Goal: Contribute content: Contribute content

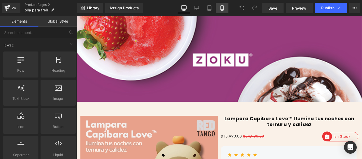
click at [219, 10] on icon at bounding box center [221, 7] width 5 height 5
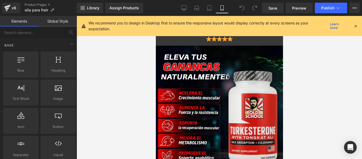
drag, startPoint x: 356, startPoint y: 26, endPoint x: 362, endPoint y: 31, distance: 7.1
click at [357, 27] on icon at bounding box center [355, 26] width 5 height 5
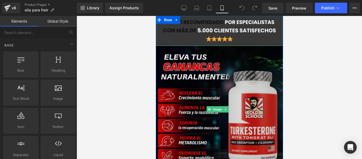
click at [208, 82] on img at bounding box center [219, 109] width 127 height 127
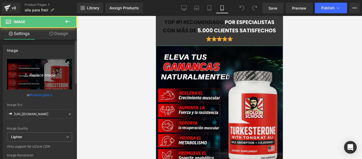
click at [32, 79] on link "Replace Image" at bounding box center [39, 74] width 65 height 30
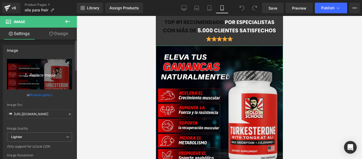
type input "C:\fakepath\(Español) (7).jpg"
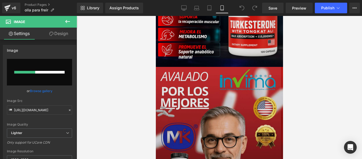
scroll to position [185, 0]
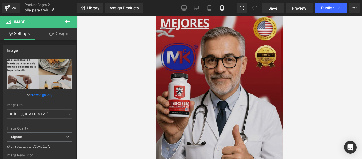
click at [211, 86] on img at bounding box center [219, 100] width 127 height 226
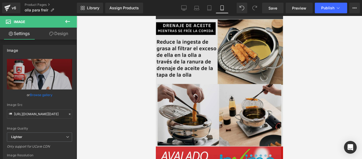
scroll to position [106, 0]
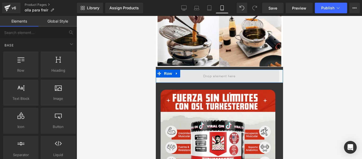
click at [229, 74] on span at bounding box center [219, 76] width 36 height 9
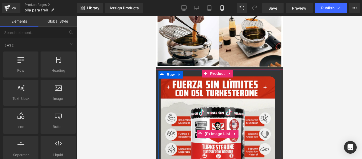
scroll to position [0, 0]
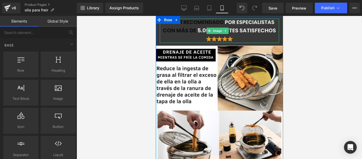
click at [247, 39] on img at bounding box center [218, 31] width 119 height 24
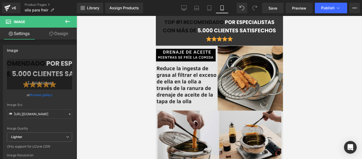
scroll to position [185, 0]
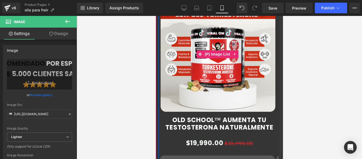
click at [240, 77] on img at bounding box center [217, 54] width 115 height 115
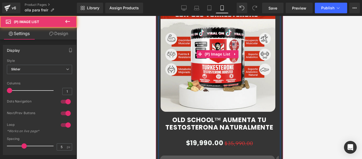
scroll to position [132, 0]
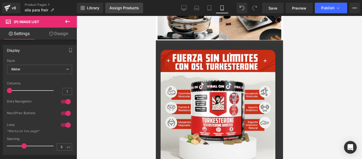
click at [122, 8] on div "Assign Products" at bounding box center [123, 8] width 29 height 4
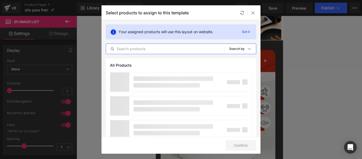
click at [133, 47] on input "text" at bounding box center [165, 49] width 119 height 6
type input "fri"
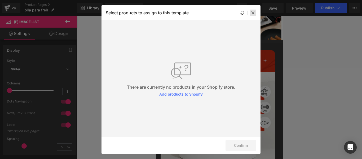
click at [254, 14] on icon at bounding box center [253, 13] width 4 height 4
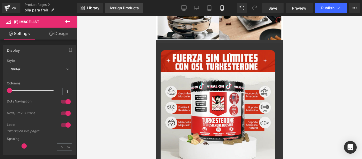
click at [121, 8] on div "Assign Products" at bounding box center [123, 8] width 29 height 4
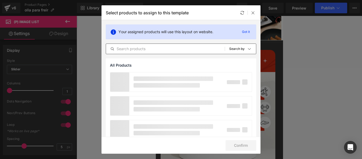
click at [136, 50] on input "text" at bounding box center [165, 49] width 119 height 6
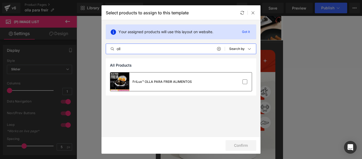
type input "oll"
click at [0, 0] on div "FriLux™ OLLA PARA FREIR ALIMENTOS" at bounding box center [0, 0] width 0 height 0
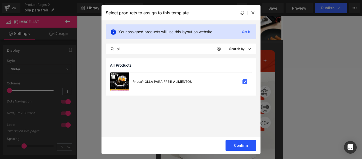
click at [233, 144] on button "Confirm" at bounding box center [240, 145] width 31 height 11
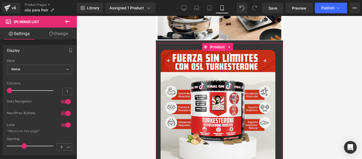
click at [215, 43] on span "Product" at bounding box center [216, 47] width 17 height 8
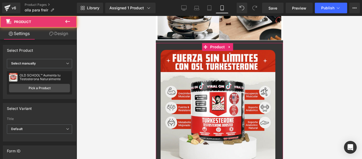
click at [64, 35] on link "Design" at bounding box center [58, 34] width 38 height 12
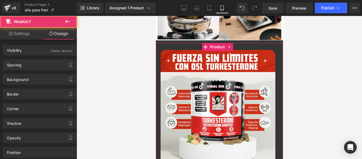
click at [35, 34] on link "Settings" at bounding box center [19, 34] width 38 height 12
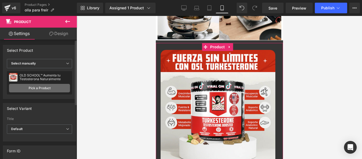
click at [44, 88] on link "Pick a Product" at bounding box center [39, 88] width 61 height 8
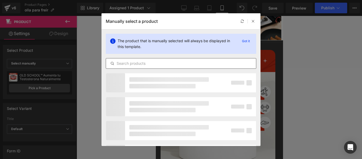
click at [148, 65] on input "text" at bounding box center [181, 63] width 150 height 6
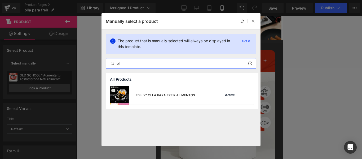
type input "oll"
click at [159, 97] on div "FriLux™ OLLA PARA FREIR ALIMENTOS" at bounding box center [152, 95] width 85 height 19
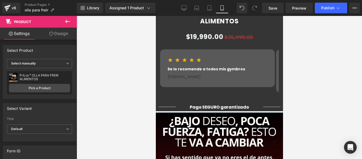
scroll to position [371, 0]
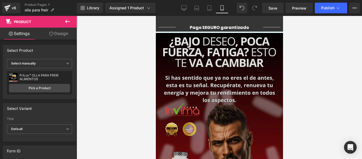
click at [195, 85] on img at bounding box center [219, 146] width 127 height 226
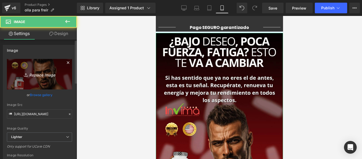
click at [40, 81] on link "Replace Image" at bounding box center [39, 74] width 65 height 30
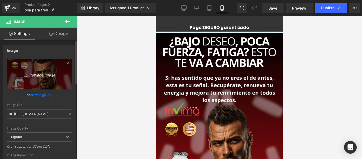
type input "C:\fakepath\gempages_535620833180123971-7edab6f6-35c7-41a1-9db1-90ff02a8c6b8.we…"
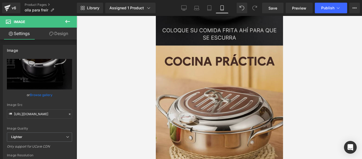
scroll to position [1063, 0]
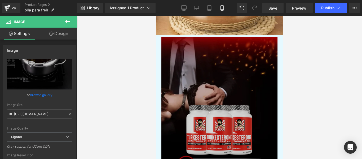
click at [222, 98] on img at bounding box center [219, 150] width 127 height 226
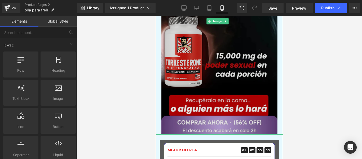
click at [214, 68] on img at bounding box center [219, 21] width 127 height 226
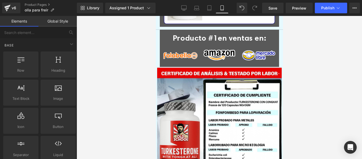
scroll to position [1222, 0]
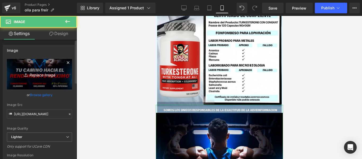
click at [50, 76] on icon "Replace Image" at bounding box center [39, 74] width 42 height 7
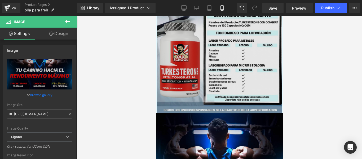
click at [213, 28] on img at bounding box center [219, 50] width 125 height 125
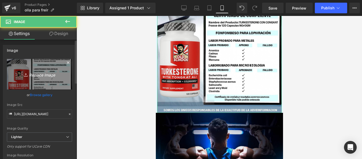
click at [39, 65] on link "Replace Image" at bounding box center [39, 74] width 65 height 30
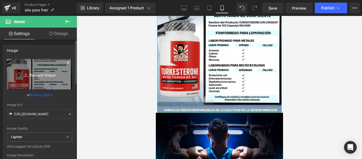
type input "C:\fakepath\gempages_535620833180123971-ac11d5c8-ca6e-4836-9149-0500b4f95428.we…"
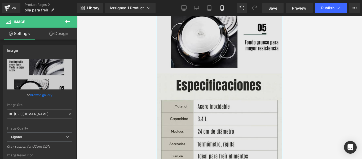
scroll to position [1540, 0]
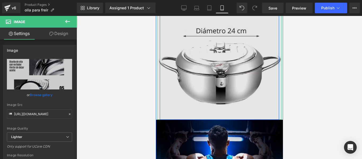
scroll to position [1805, 0]
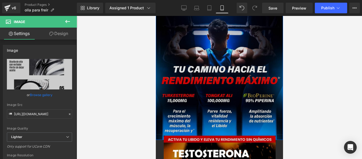
click at [201, 62] on img at bounding box center [219, 77] width 127 height 127
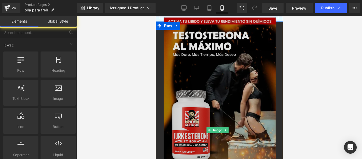
click at [203, 89] on img at bounding box center [219, 130] width 127 height 226
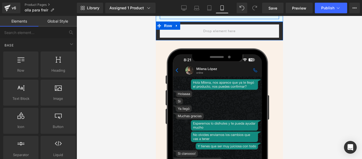
scroll to position [1646, 0]
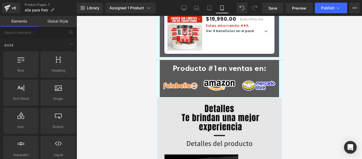
scroll to position [1033, 0]
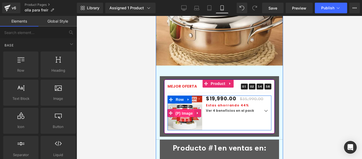
click at [181, 109] on span "(P) Image" at bounding box center [184, 113] width 20 height 8
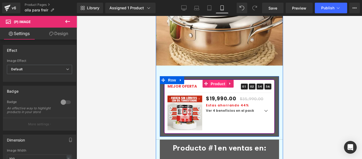
click at [215, 80] on span "Product" at bounding box center [217, 84] width 17 height 8
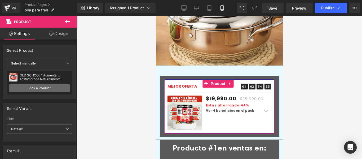
click at [38, 91] on link "Pick a Product" at bounding box center [39, 88] width 61 height 8
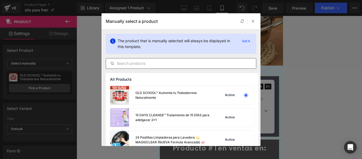
click at [142, 61] on input "text" at bounding box center [181, 63] width 150 height 6
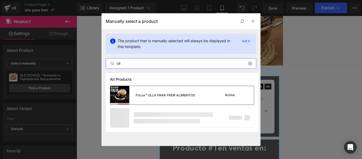
type input "oll"
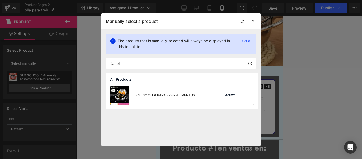
drag, startPoint x: 158, startPoint y: 104, endPoint x: 47, endPoint y: 88, distance: 111.8
click at [158, 104] on div "FriLux™ OLLA PARA FREIR ALIMENTOS" at bounding box center [152, 95] width 85 height 19
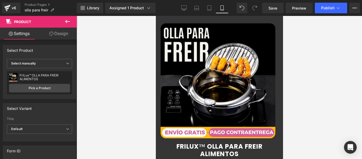
scroll to position [291, 0]
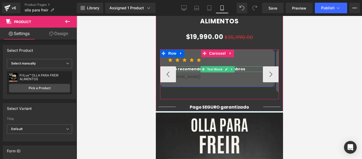
click at [197, 66] on div "Se lo recomende a todos mis gymbros Text Block" at bounding box center [217, 69] width 100 height 6
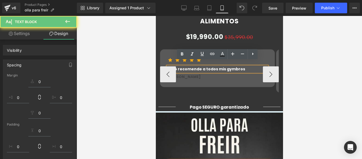
click at [241, 66] on p "Se lo recomende a todos mis gymbros" at bounding box center [217, 69] width 100 height 6
click at [242, 66] on p "Se lo recomende a todos mis gymbros" at bounding box center [217, 69] width 100 height 6
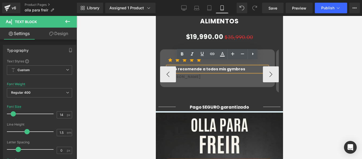
click at [235, 66] on p "Se lo recomende a todos mis gymbros" at bounding box center [217, 69] width 100 height 6
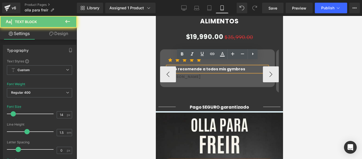
click at [235, 66] on p "Se lo recomende a todos mis gymbros" at bounding box center [217, 69] width 100 height 6
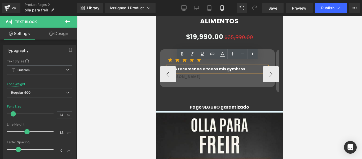
click at [231, 66] on p "Se lo recomende a todos mis gymbros" at bounding box center [217, 69] width 100 height 6
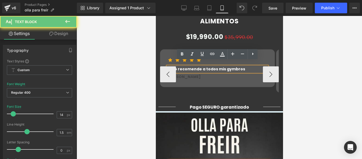
click at [231, 66] on p "Se lo recomende a todos mis gymbros" at bounding box center [217, 69] width 100 height 6
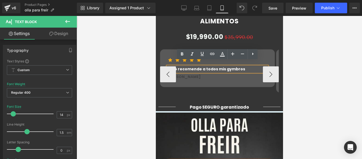
click at [223, 66] on p "Se lo recomende a todos mis gymbros" at bounding box center [217, 69] width 100 height 6
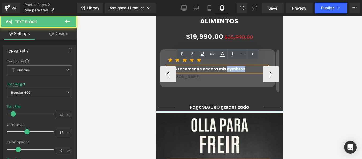
click at [223, 66] on p "Se lo recomende a todos mis gymbros" at bounding box center [217, 69] width 100 height 6
click at [228, 66] on p "Se lo recomende a todos mis gymbros" at bounding box center [217, 69] width 100 height 6
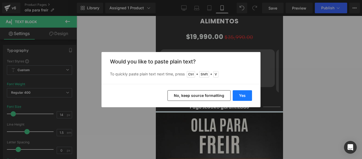
click at [243, 92] on button "Yes" at bounding box center [242, 95] width 19 height 11
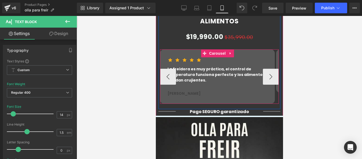
click at [277, 74] on div at bounding box center [277, 76] width 1 height 54
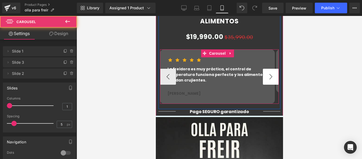
click at [266, 72] on button "›" at bounding box center [271, 77] width 16 height 16
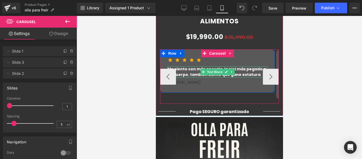
click at [238, 70] on p "Me siento con más energia, la piel más pegada a mi cuerpo. tambien siento que g…" at bounding box center [217, 71] width 100 height 11
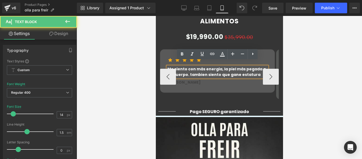
click at [238, 70] on p "Me siento con más energia, la piel más pegada a mi cuerpo. tambien siento que g…" at bounding box center [217, 71] width 100 height 11
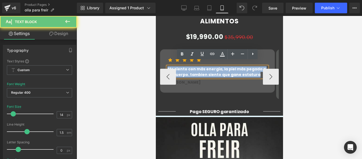
click at [238, 70] on p "Me siento con más energia, la piel más pegada a mi cuerpo. tambien siento que g…" at bounding box center [217, 71] width 100 height 11
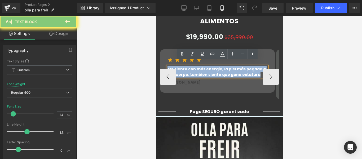
click at [238, 70] on p "Me siento con más energia, la piel más pegada a mi cuerpo. tambien siento que g…" at bounding box center [217, 71] width 100 height 11
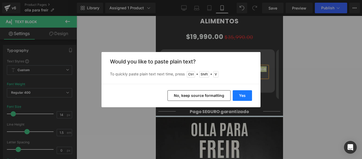
click at [0, 0] on button "Yes" at bounding box center [0, 0] width 0 height 0
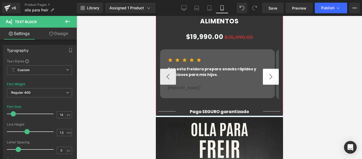
click at [268, 72] on button "›" at bounding box center [271, 77] width 16 height 16
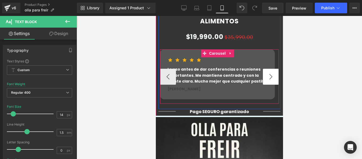
click at [269, 72] on button "›" at bounding box center [271, 77] width 16 height 16
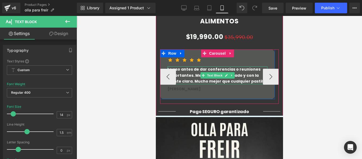
click at [193, 74] on p "Lo uso antes de dar conferencias o reuniones importantes. Me mantiene centrado …" at bounding box center [217, 75] width 100 height 18
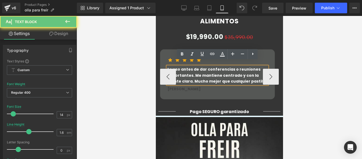
click at [193, 74] on p "Lo uso antes de dar conferencias o reuniones importantes. Me mantiene centrado …" at bounding box center [217, 75] width 100 height 18
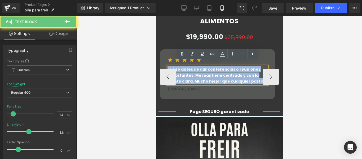
click at [193, 74] on p "Lo uso antes de dar conferencias o reuniones importantes. Me mantiene centrado …" at bounding box center [217, 75] width 100 height 18
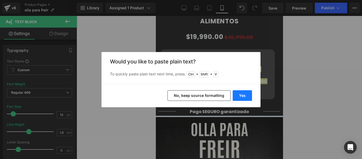
click at [245, 94] on button "Yes" at bounding box center [242, 95] width 19 height 11
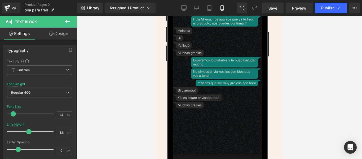
scroll to position [1987, 0]
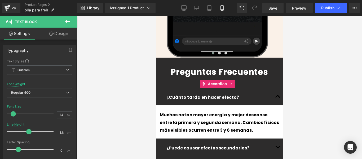
click at [228, 93] on link at bounding box center [228, 96] width 6 height 6
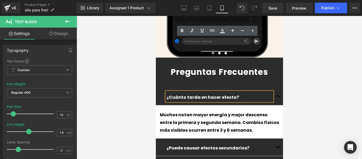
click at [237, 94] on p "¿Cuánto tarda en hacer efecto?" at bounding box center [219, 98] width 106 height 8
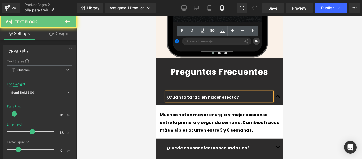
click at [237, 94] on p "¿Cuánto tarda en hacer efecto?" at bounding box center [219, 98] width 106 height 8
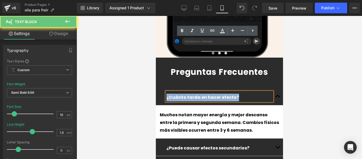
click at [237, 94] on p "¿Cuánto tarda en hacer efecto?" at bounding box center [219, 98] width 106 height 8
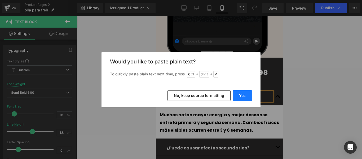
click at [0, 0] on button "Yes" at bounding box center [0, 0] width 0 height 0
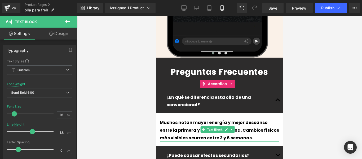
click at [222, 119] on p "Muchos notan mayor energía y mejor descanso entre la primera y segunda semana. …" at bounding box center [218, 130] width 119 height 23
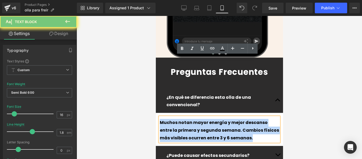
click at [222, 119] on p "Muchos notan mayor energía y mejor descanso entre la primera y segunda semana. …" at bounding box center [218, 130] width 119 height 23
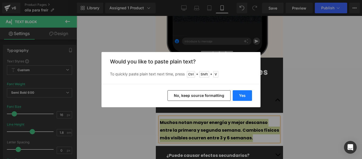
click at [248, 97] on button "Yes" at bounding box center [242, 95] width 19 height 11
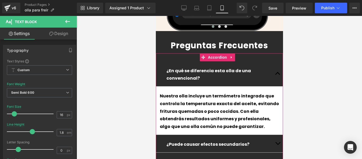
click at [272, 135] on button "button" at bounding box center [277, 143] width 11 height 17
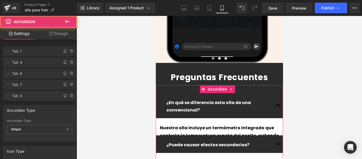
scroll to position [1973, 0]
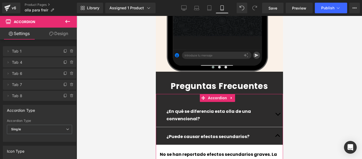
click at [247, 133] on p "¿Puede causar efectos secundarios?" at bounding box center [219, 137] width 106 height 8
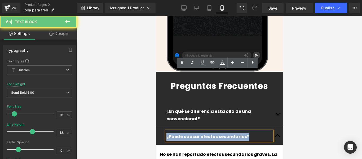
click at [247, 133] on p "¿Puede causar efectos secundarios?" at bounding box center [219, 137] width 106 height 8
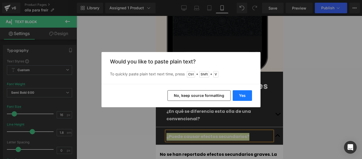
click at [249, 94] on button "Yes" at bounding box center [242, 95] width 19 height 11
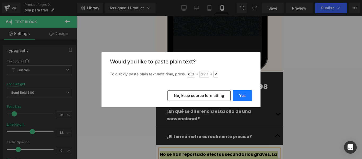
click at [251, 96] on button "Yes" at bounding box center [242, 95] width 19 height 11
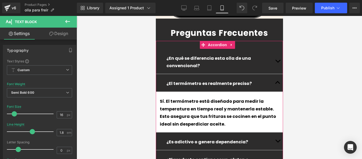
click at [277, 142] on span "button" at bounding box center [277, 142] width 0 height 0
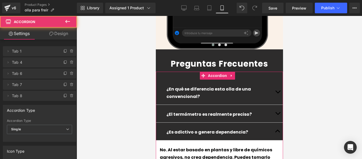
scroll to position [1993, 0]
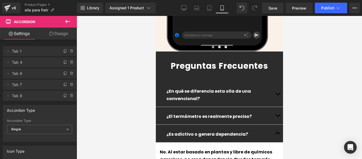
click at [240, 130] on p "¿Es adictivo o genera dependencia?" at bounding box center [219, 134] width 106 height 8
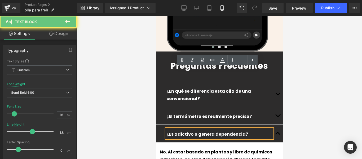
click at [240, 130] on p "¿Es adictivo o genera dependencia?" at bounding box center [219, 134] width 106 height 8
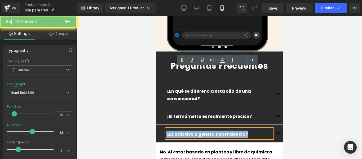
click at [240, 130] on p "¿Es adictivo o genera dependencia?" at bounding box center [219, 134] width 106 height 8
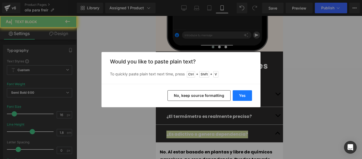
click at [243, 93] on button "Yes" at bounding box center [242, 95] width 19 height 11
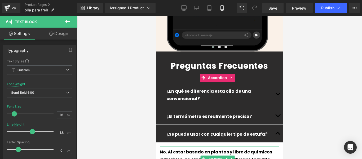
click at [258, 146] on div "No. Al estar basado en plantas y libre de químicos agresivos, no crea dependenc…" at bounding box center [218, 162] width 119 height 32
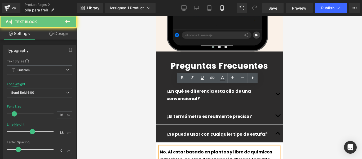
click at [258, 146] on div "No. Al estar basado en plantas y libre de químicos agresivos, no crea dependenc…" at bounding box center [218, 162] width 119 height 32
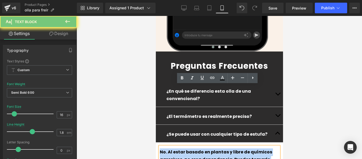
click at [258, 146] on div "No. Al estar basado en plantas y libre de químicos agresivos, no crea dependenc…" at bounding box center [218, 162] width 119 height 32
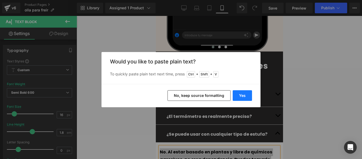
click at [241, 94] on button "Yes" at bounding box center [242, 95] width 19 height 11
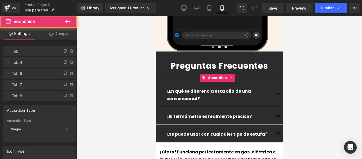
scroll to position [2046, 0]
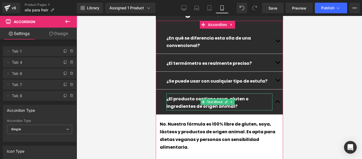
click at [193, 95] on p "¿El producto contiene soya, gluten o ingredientes de origen animal?" at bounding box center [219, 102] width 106 height 15
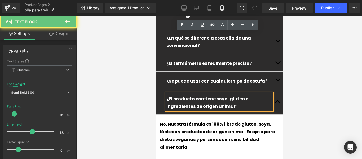
click at [192, 95] on p "¿El producto contiene soya, gluten o ingredientes de origen animal?" at bounding box center [219, 102] width 106 height 15
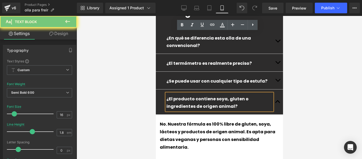
click at [192, 95] on p "¿El producto contiene soya, gluten o ingredientes de origen animal?" at bounding box center [219, 102] width 106 height 15
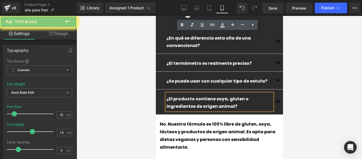
click at [199, 95] on p "¿El producto contiene soya, gluten o ingredientes de origen animal?" at bounding box center [219, 102] width 106 height 15
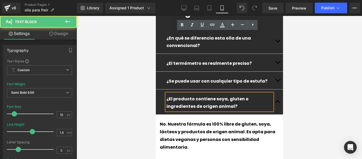
click at [199, 95] on p "¿El producto contiene soya, gluten o ingredientes de origen animal?" at bounding box center [219, 102] width 106 height 15
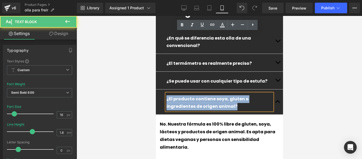
click at [199, 95] on p "¿El producto contiene soya, gluten o ingredientes de origen animal?" at bounding box center [219, 102] width 106 height 15
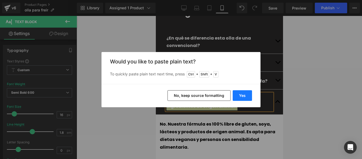
click at [239, 93] on button "Yes" at bounding box center [242, 95] width 19 height 11
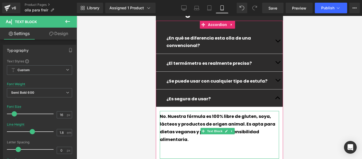
click at [248, 143] on div at bounding box center [218, 147] width 119 height 8
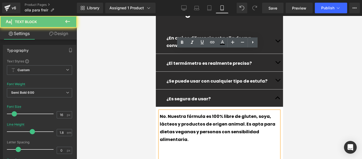
click at [248, 143] on div at bounding box center [218, 147] width 119 height 8
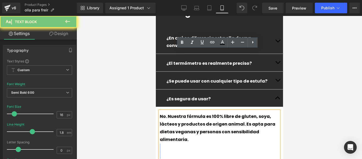
click at [248, 143] on div at bounding box center [218, 147] width 119 height 8
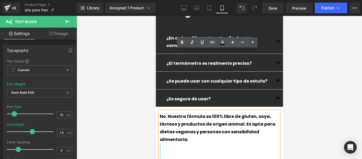
click at [248, 143] on div at bounding box center [218, 147] width 119 height 8
click at [245, 111] on div "No. Nuestra fórmula es 100% libre de gluten, soya, lácteos y productos de orige…" at bounding box center [218, 135] width 119 height 48
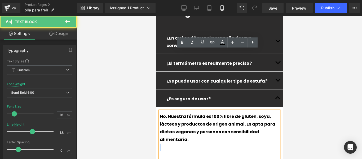
click at [245, 111] on div "No. Nuestra fórmula es 100% libre de gluten, soya, lácteos y productos de orige…" at bounding box center [218, 135] width 119 height 48
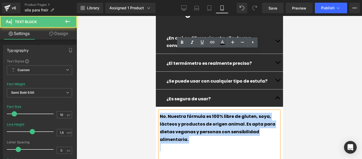
click at [245, 111] on div "No. Nuestra fórmula es 100% libre de gluten, soya, lácteos y productos de orige…" at bounding box center [218, 135] width 119 height 48
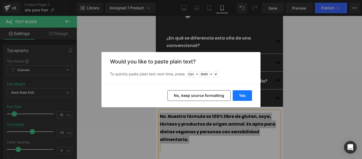
click at [243, 95] on button "Yes" at bounding box center [242, 95] width 19 height 11
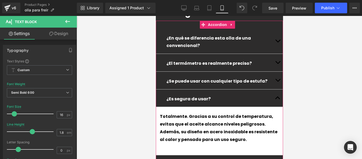
scroll to position [2072, 0]
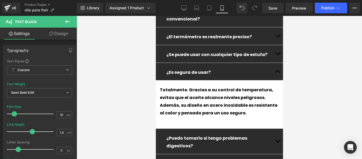
click at [156, 16] on div at bounding box center [156, 16] width 0 height 0
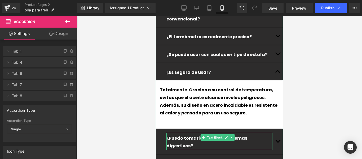
click at [258, 134] on p "¿Puedo tomarlo si tengo problemas digestivos?" at bounding box center [219, 141] width 106 height 15
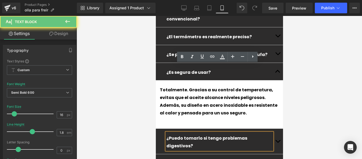
click at [259, 134] on p "¿Puedo tomarlo si tengo problemas digestivos?" at bounding box center [219, 141] width 106 height 15
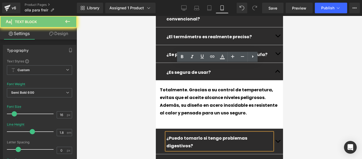
click at [259, 134] on p "¿Puedo tomarlo si tengo problemas digestivos?" at bounding box center [219, 141] width 106 height 15
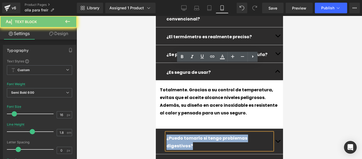
click at [259, 134] on p "¿Puedo tomarlo si tengo problemas digestivos?" at bounding box center [219, 141] width 106 height 15
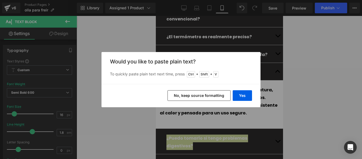
click at [246, 89] on div "Yes No, keep source formatting" at bounding box center [180, 95] width 159 height 23
click at [245, 94] on button "Yes" at bounding box center [242, 95] width 19 height 11
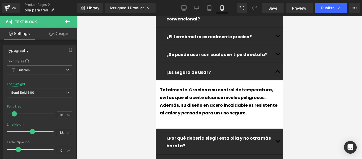
click at [272, 128] on button "button" at bounding box center [277, 140] width 11 height 25
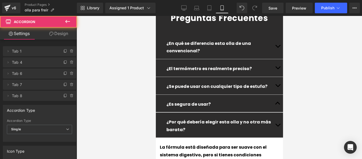
scroll to position [2032, 0]
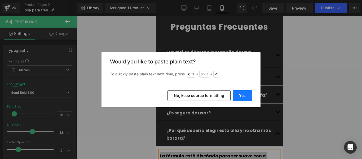
click at [244, 97] on button "Yes" at bounding box center [242, 95] width 19 height 11
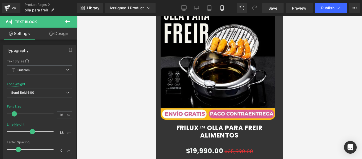
scroll to position [0, 0]
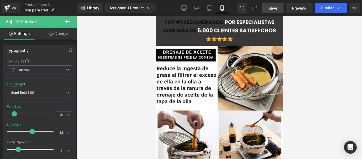
click at [267, 8] on link "Save" at bounding box center [272, 8] width 21 height 11
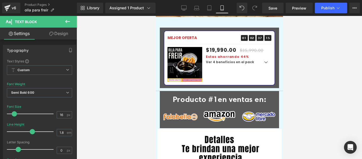
scroll to position [1192, 0]
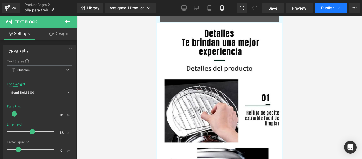
click at [327, 7] on span "Publish" at bounding box center [327, 8] width 13 height 4
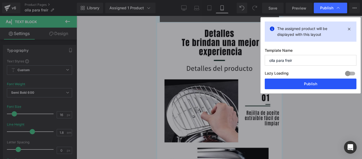
click at [307, 83] on button "Publish" at bounding box center [311, 83] width 92 height 11
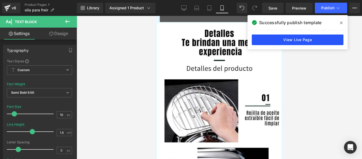
click at [286, 42] on link "View Live Page" at bounding box center [298, 39] width 92 height 11
